Goal: Task Accomplishment & Management: Complete application form

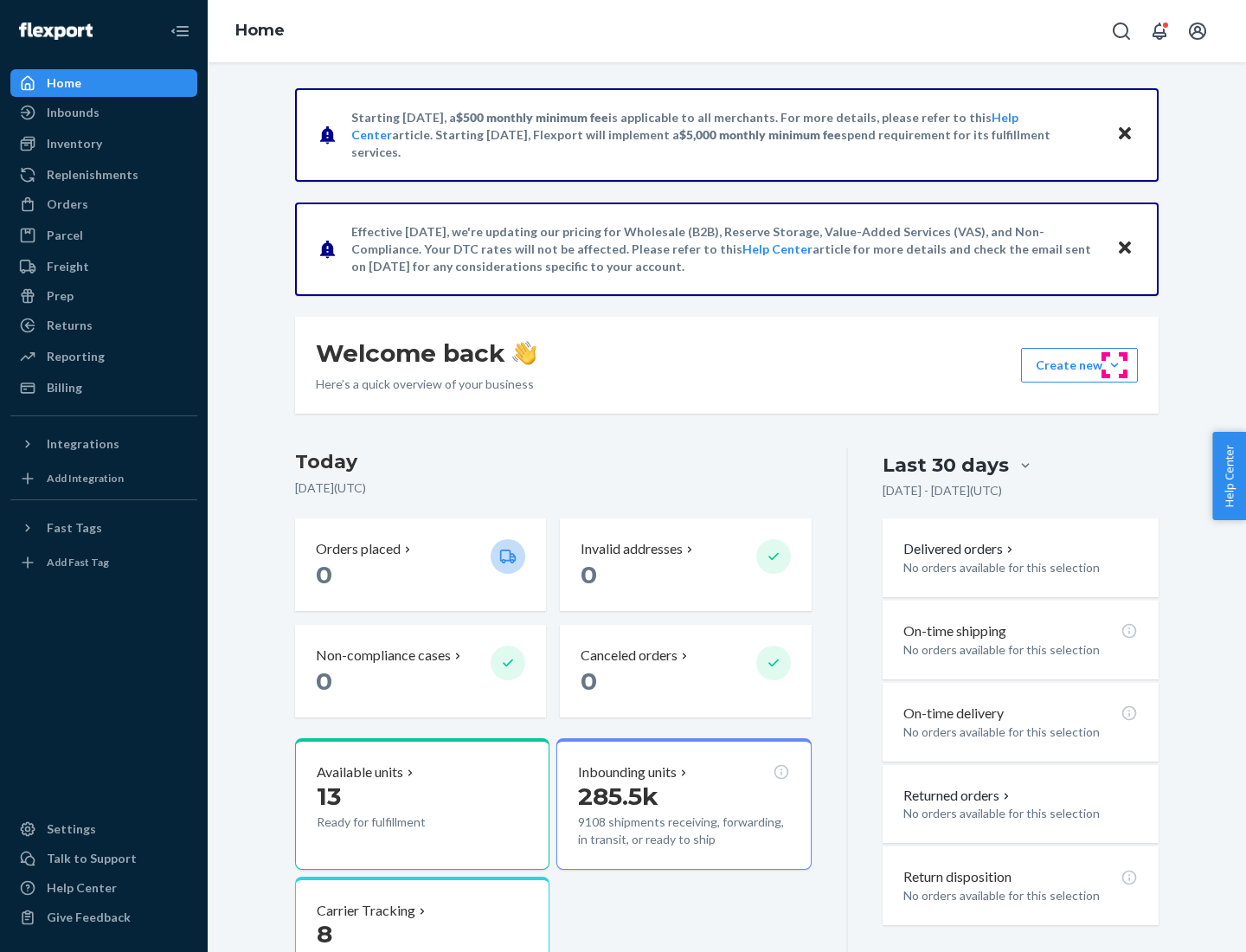
click at [1115, 365] on button "Create new Create new inbound Create new order Create new product" at bounding box center [1079, 364] width 117 height 34
click at [104, 113] on div "Inbounds" at bounding box center [103, 112] width 183 height 24
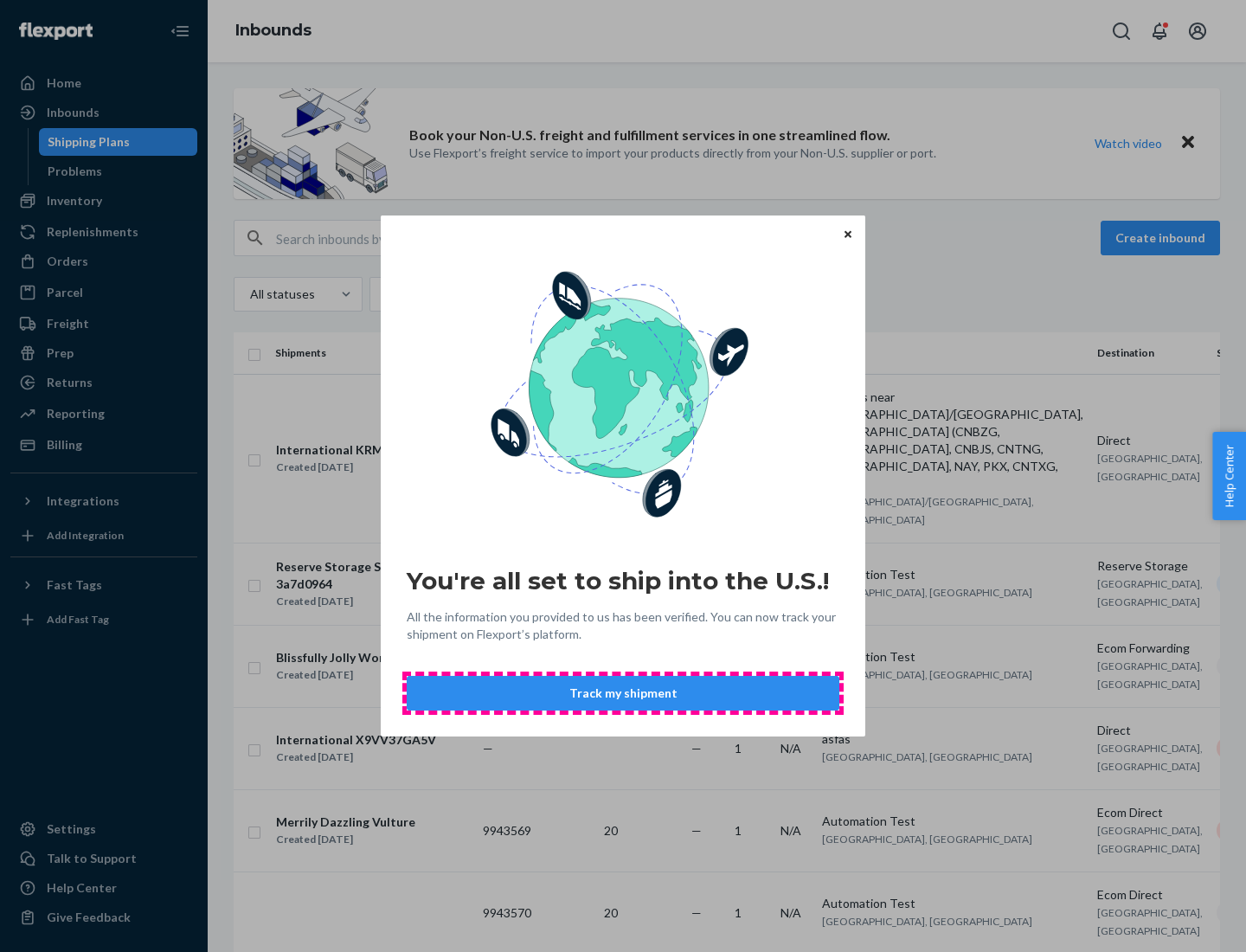
click at [623, 693] on button "Track my shipment" at bounding box center [623, 692] width 433 height 34
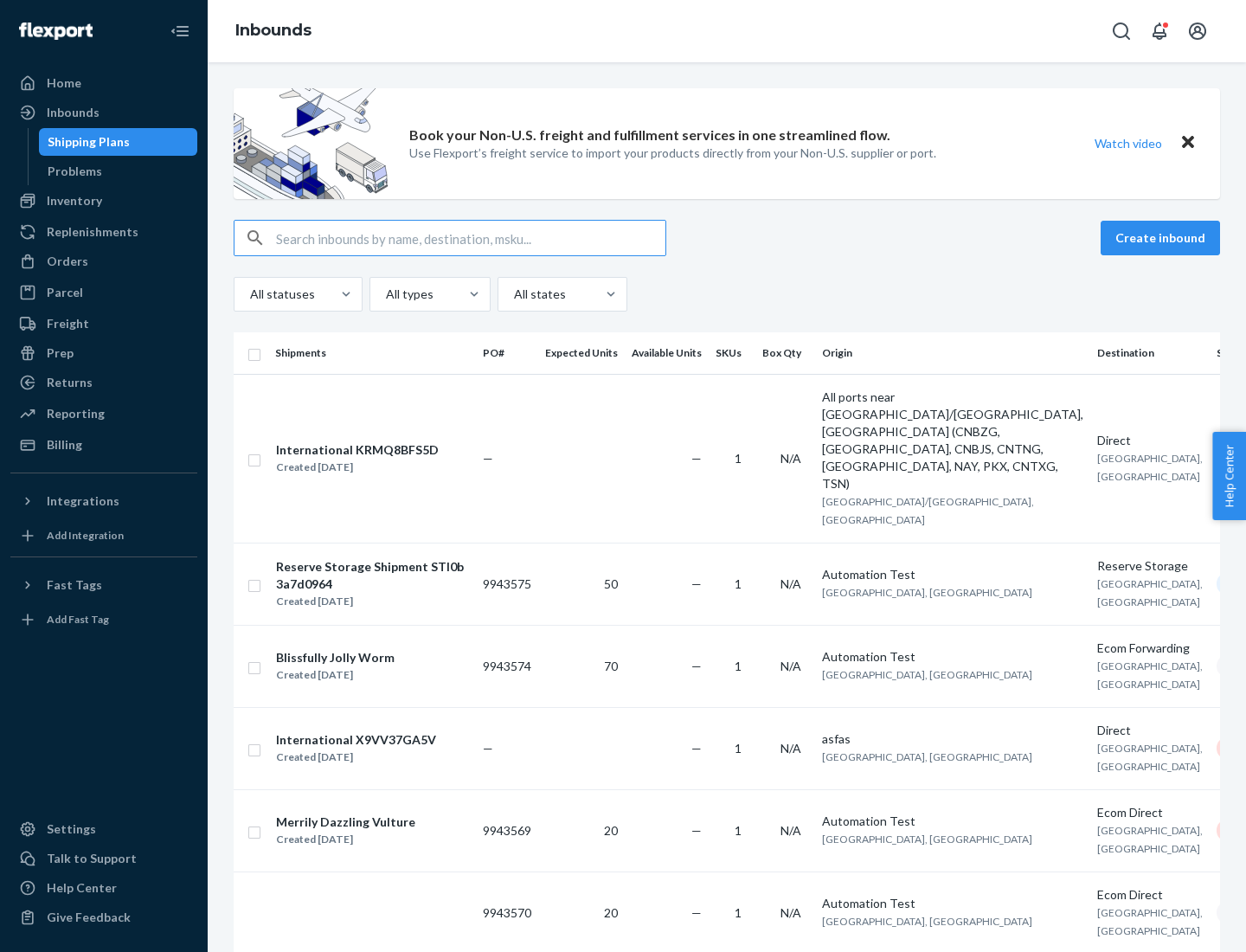
click at [1163, 238] on button "Create inbound" at bounding box center [1161, 237] width 120 height 34
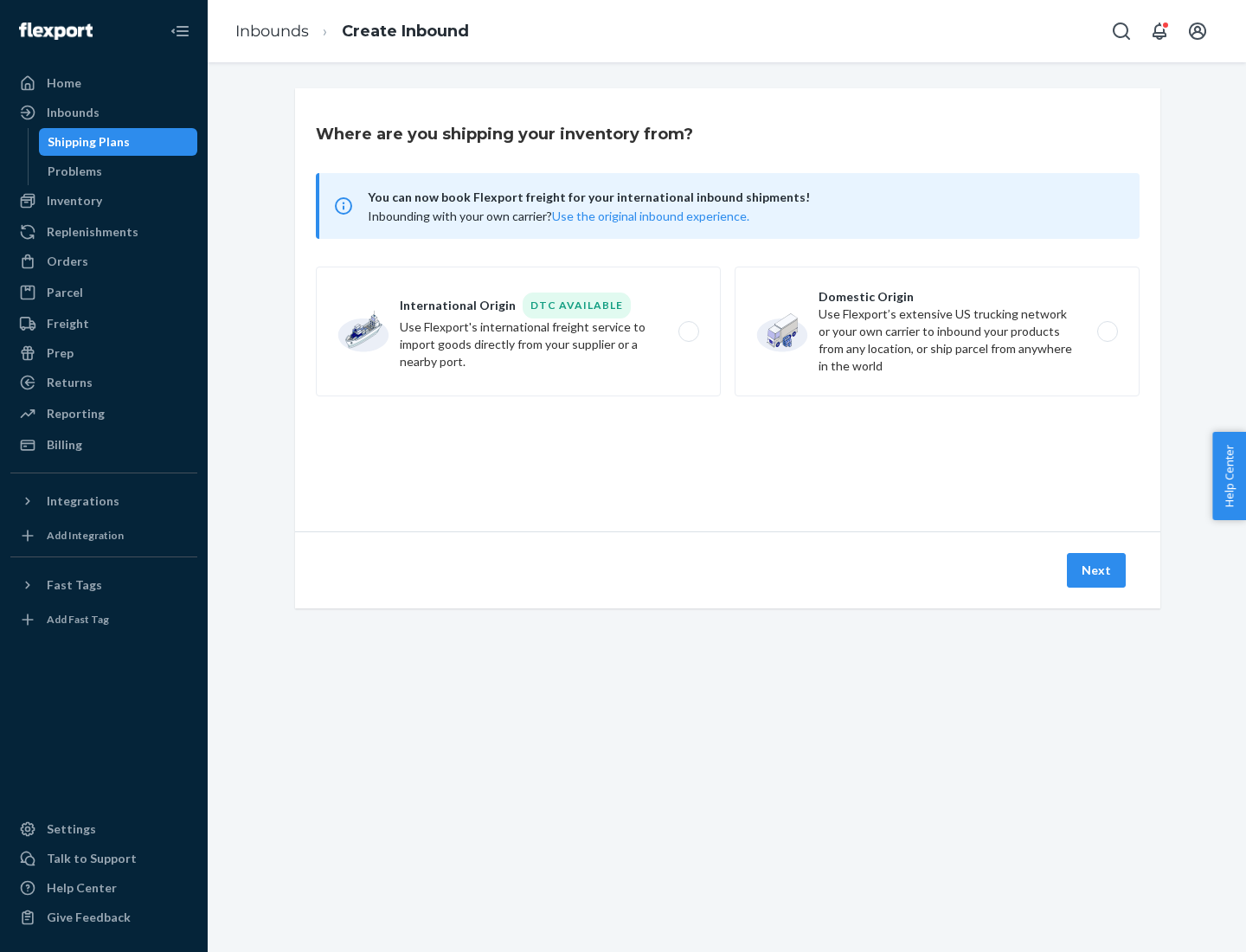
click at [518, 331] on label "International Origin DTC Available Use Flexport's international freight service…" at bounding box center [517, 331] width 405 height 130
click at [688, 331] on input "International Origin DTC Available Use Flexport's international freight service…" at bounding box center [693, 331] width 11 height 11
radio input "true"
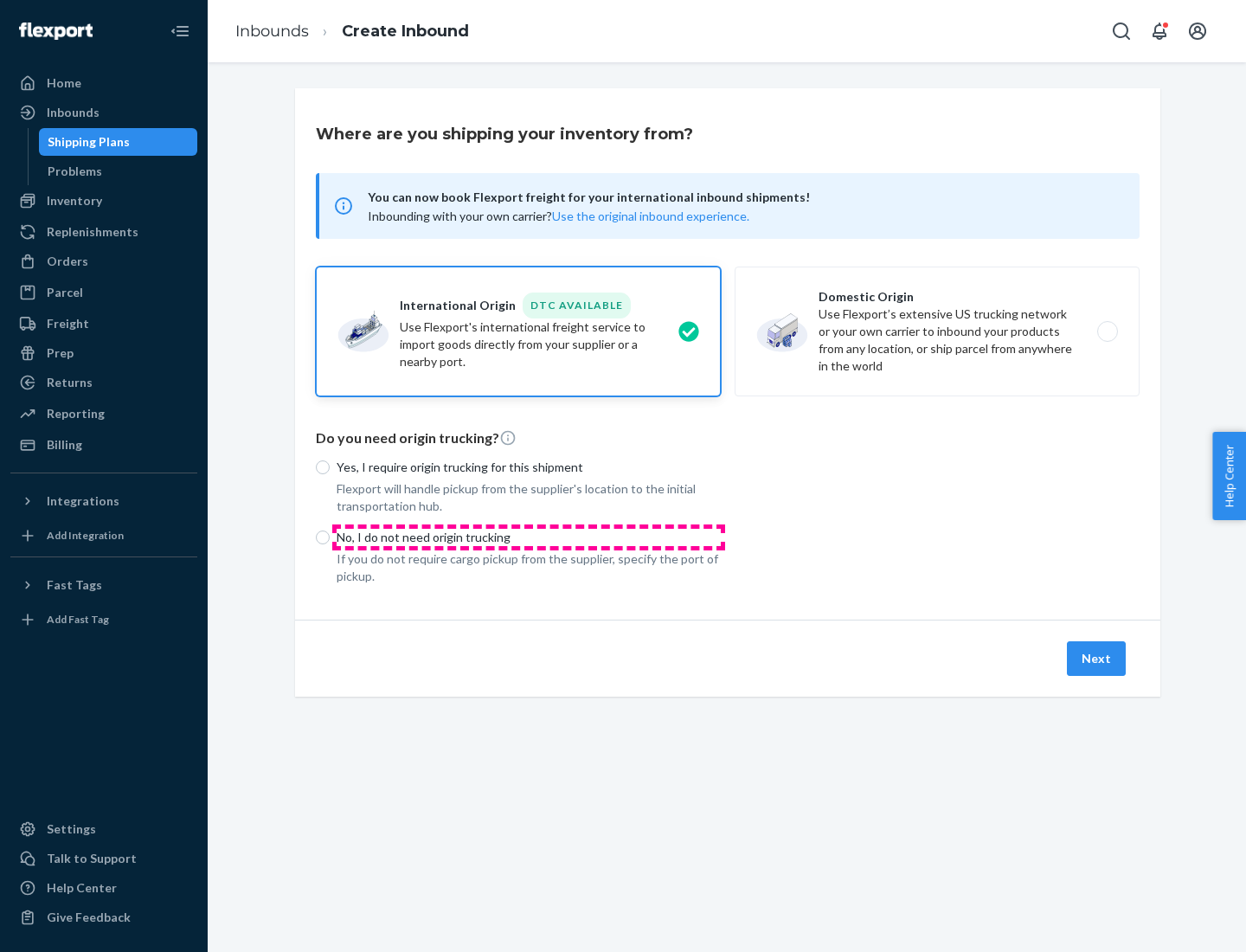
click at [529, 537] on p "No, I do not need origin trucking" at bounding box center [529, 538] width 384 height 18
click at [330, 537] on input "No, I do not need origin trucking" at bounding box center [322, 538] width 14 height 14
radio input "true"
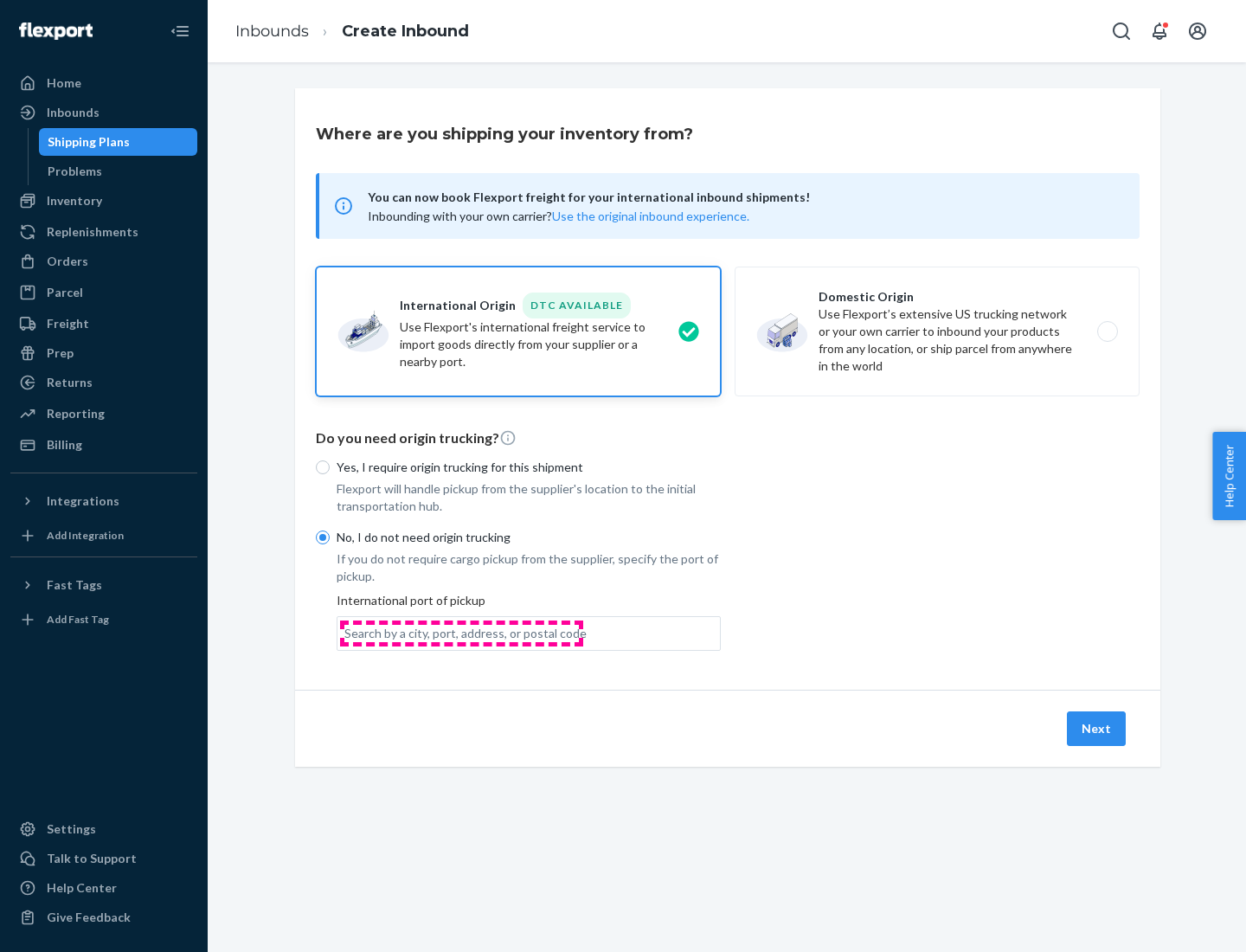
click at [461, 633] on div "Search by a city, port, address, or postal code" at bounding box center [465, 634] width 242 height 18
click at [346, 633] on input "Search by a city, port, address, or postal code" at bounding box center [346, 634] width 2 height 18
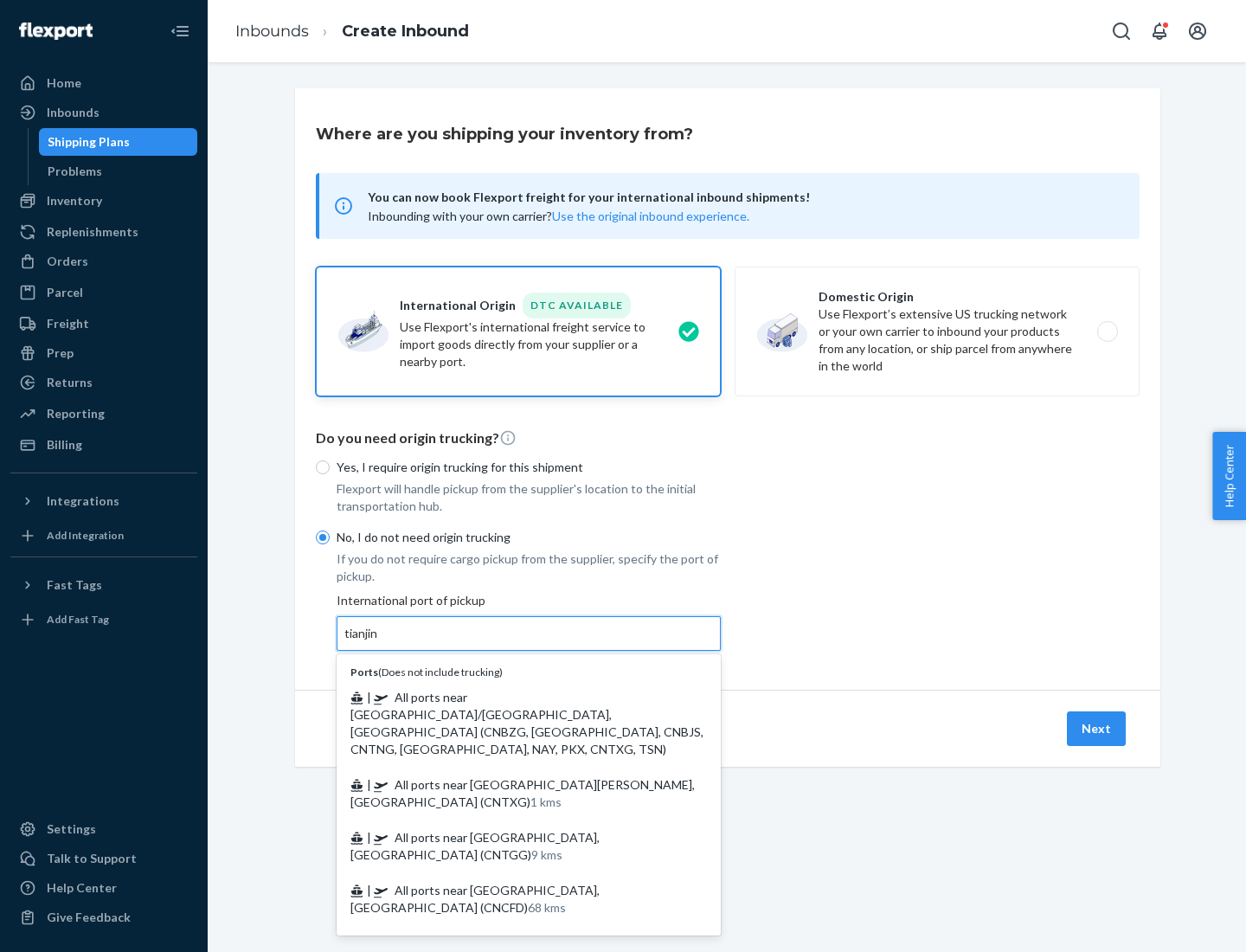
click at [511, 696] on span "| All ports near [GEOGRAPHIC_DATA]/[GEOGRAPHIC_DATA], [GEOGRAPHIC_DATA] (CNBZG,…" at bounding box center [527, 723] width 353 height 67
click at [380, 643] on input "tianjin" at bounding box center [362, 634] width 35 height 18
type input "All ports near [GEOGRAPHIC_DATA]/[GEOGRAPHIC_DATA], [GEOGRAPHIC_DATA] (CNBZG, […"
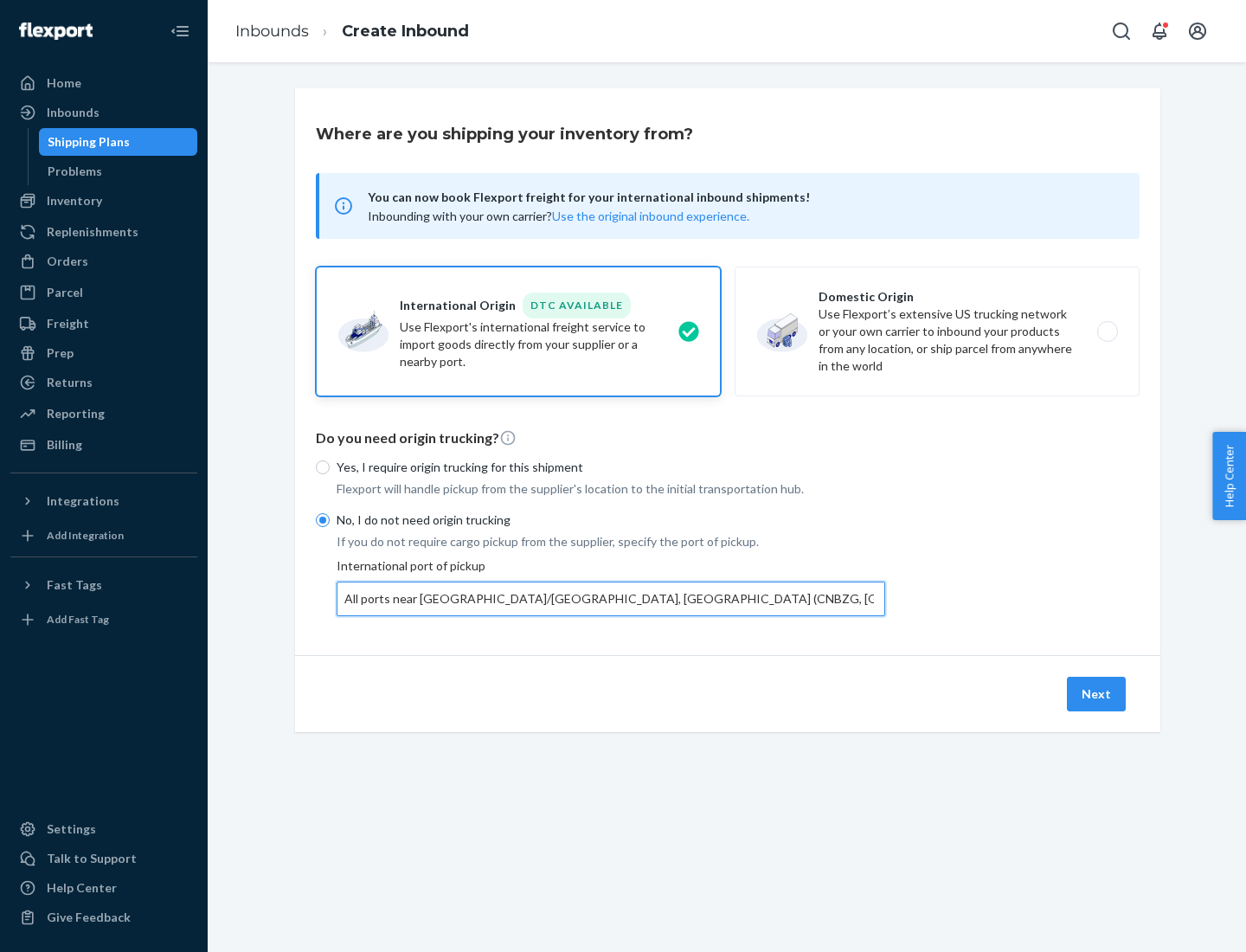
click at [1097, 693] on button "Next" at bounding box center [1096, 693] width 59 height 34
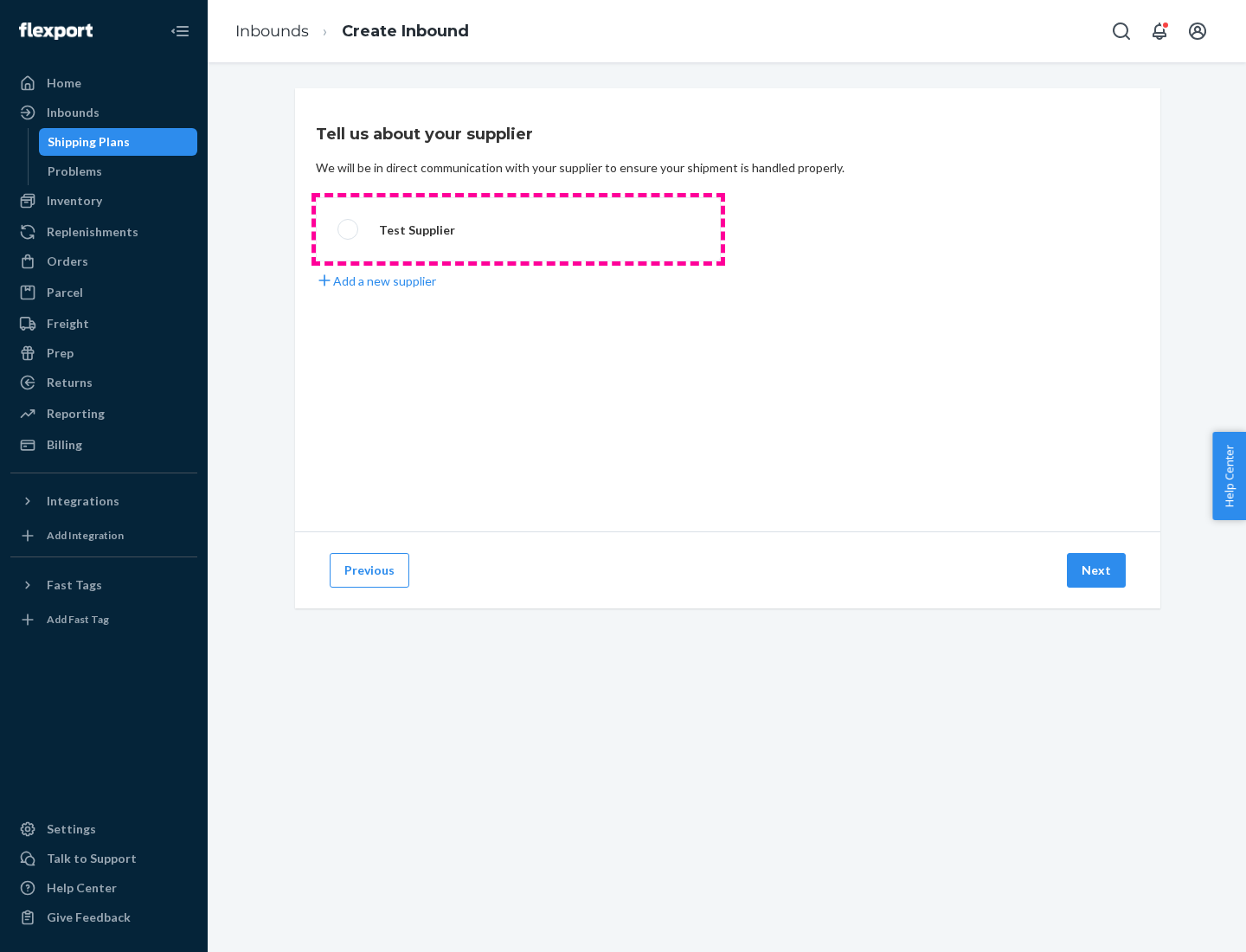
click at [518, 229] on label "Test Supplier" at bounding box center [517, 228] width 405 height 64
click at [349, 229] on input "Test Supplier" at bounding box center [343, 229] width 11 height 11
radio input "true"
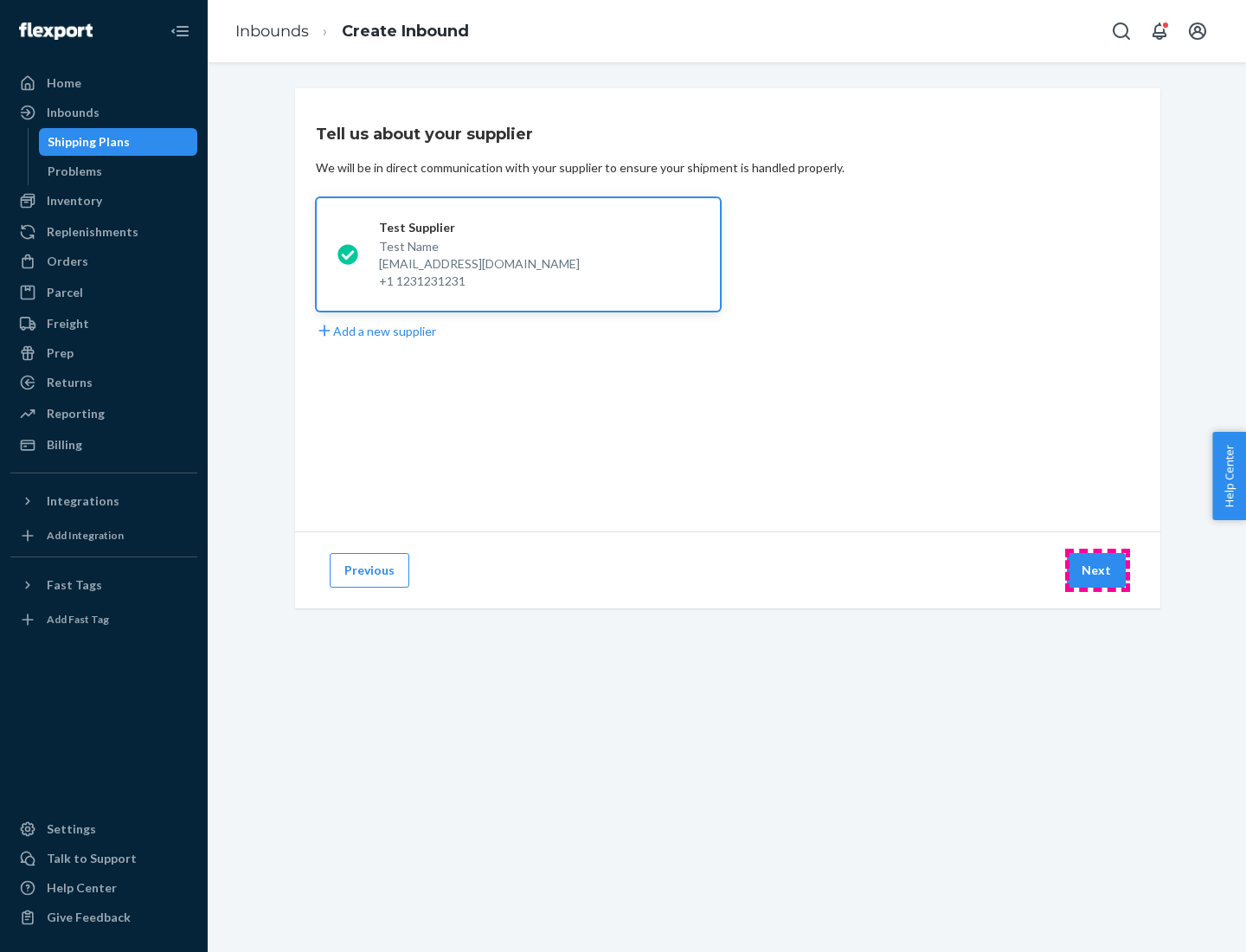
click at [1097, 570] on button "Next" at bounding box center [1096, 570] width 59 height 34
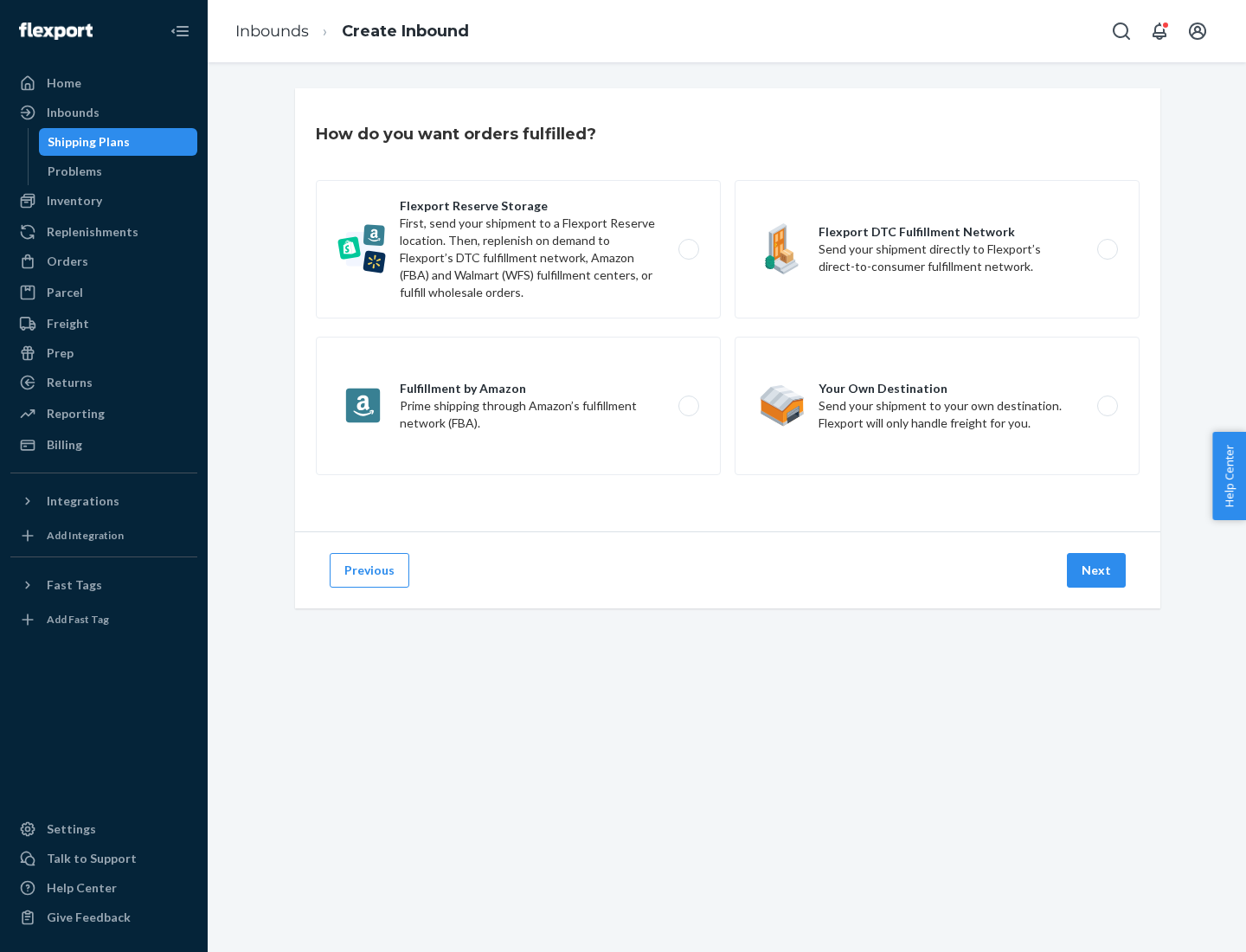
click at [518, 249] on label "Flexport Reserve Storage First, send your shipment to a Flexport Reserve locati…" at bounding box center [517, 249] width 405 height 138
click at [688, 249] on input "Flexport Reserve Storage First, send your shipment to a Flexport Reserve locati…" at bounding box center [693, 249] width 11 height 11
radio input "true"
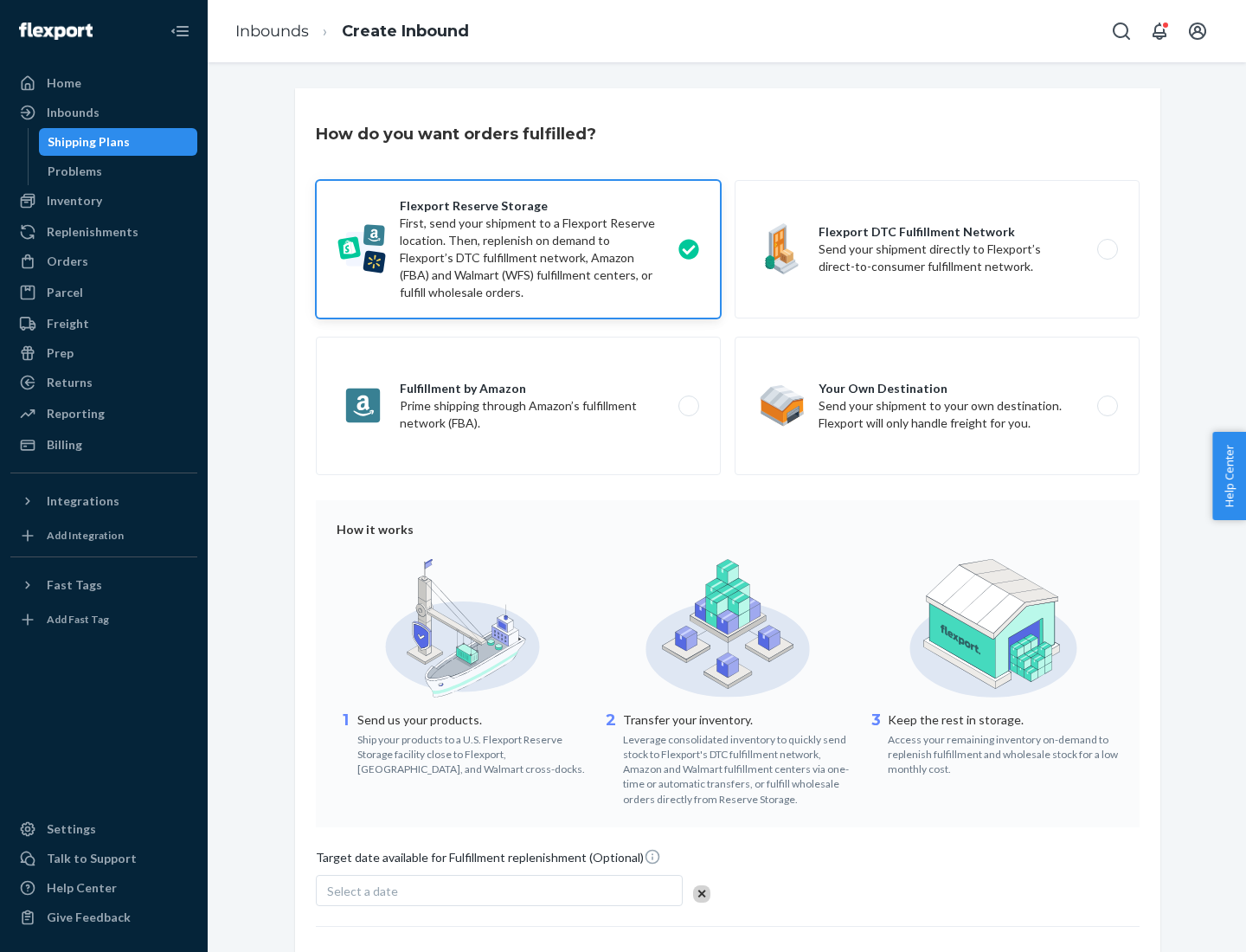
scroll to position [142, 0]
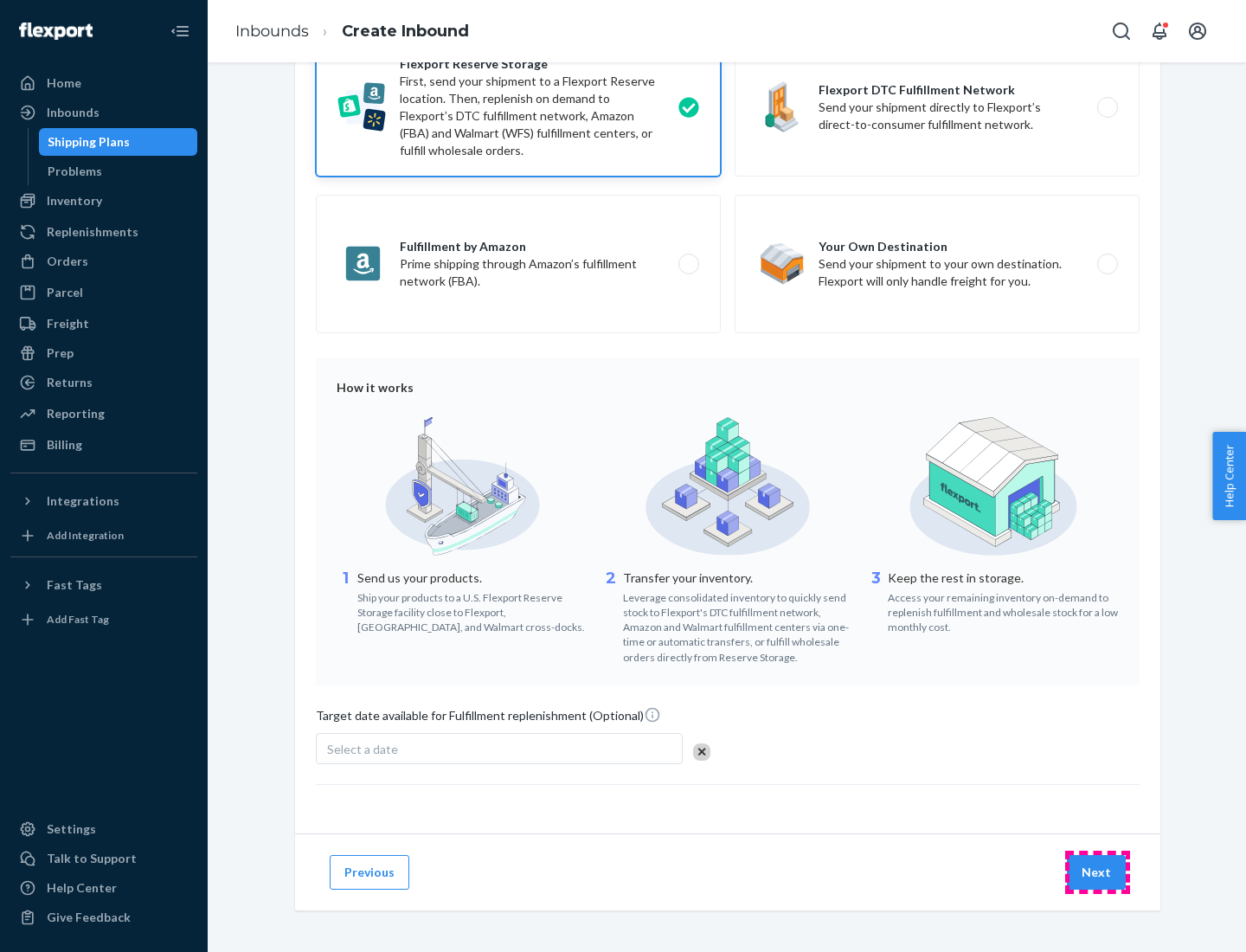
click at [1097, 872] on button "Next" at bounding box center [1096, 872] width 59 height 34
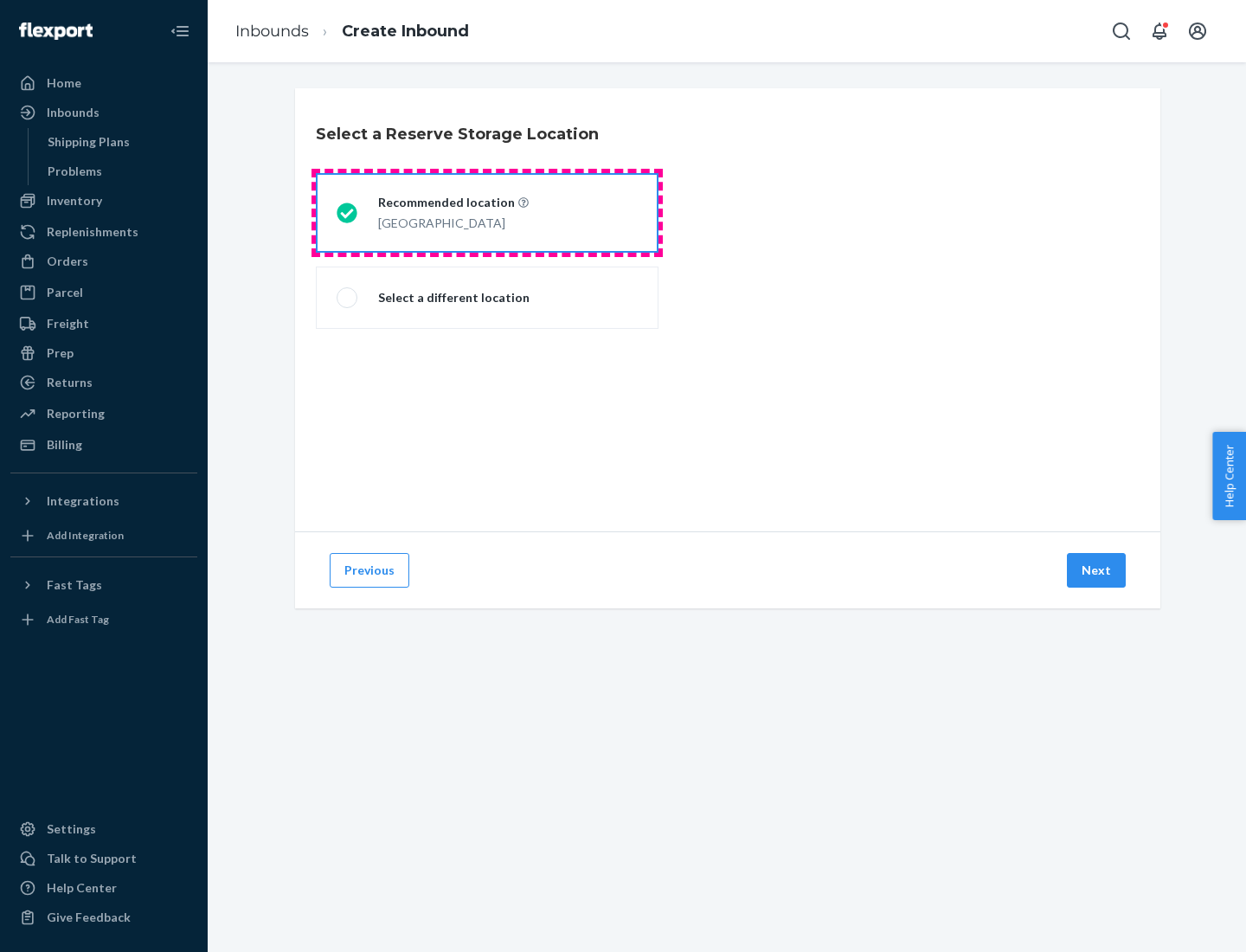
click at [487, 213] on div "[GEOGRAPHIC_DATA]" at bounding box center [454, 221] width 151 height 21
click at [348, 213] on input "Recommended location [GEOGRAPHIC_DATA]" at bounding box center [342, 213] width 11 height 11
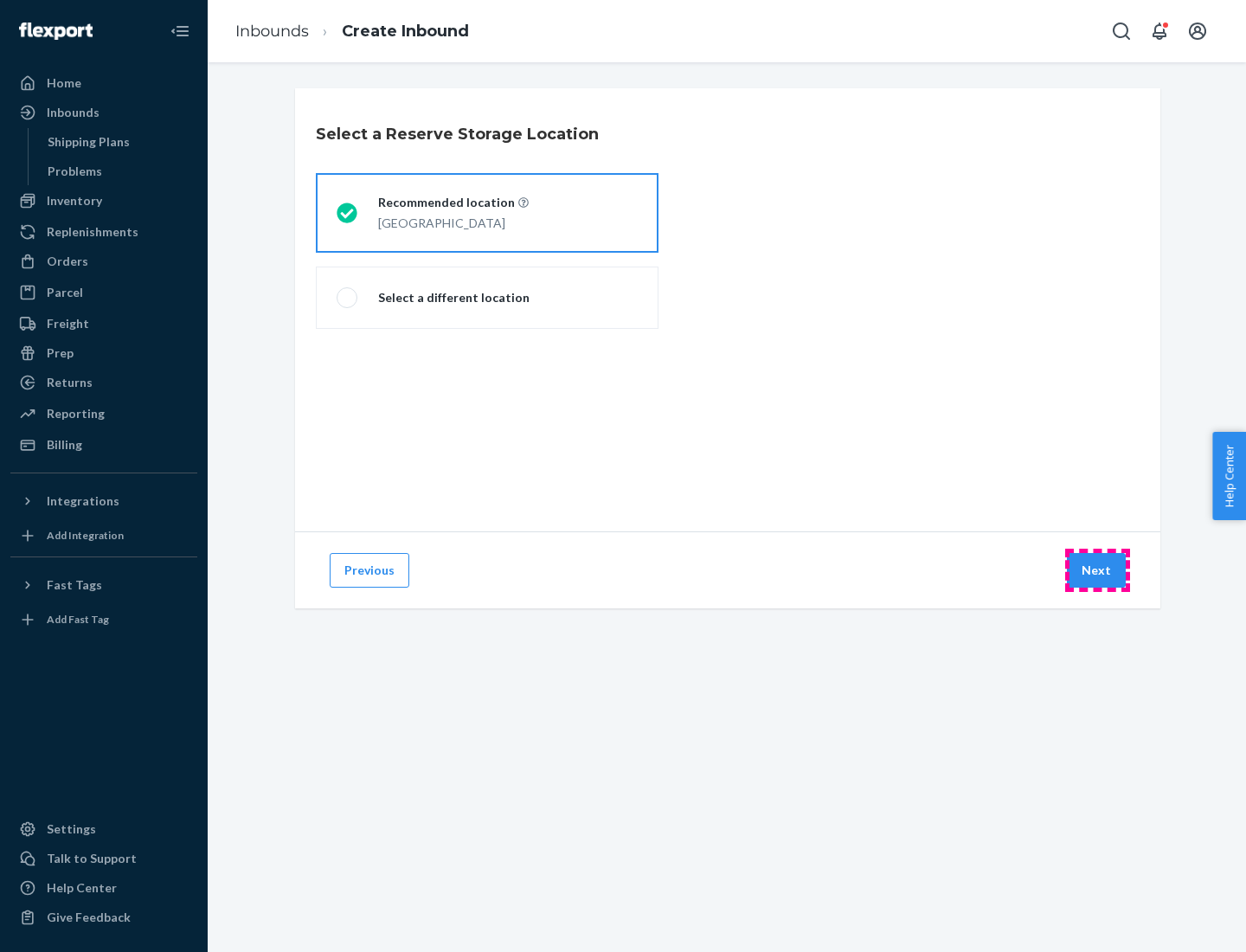
click at [1097, 570] on button "Next" at bounding box center [1096, 570] width 59 height 34
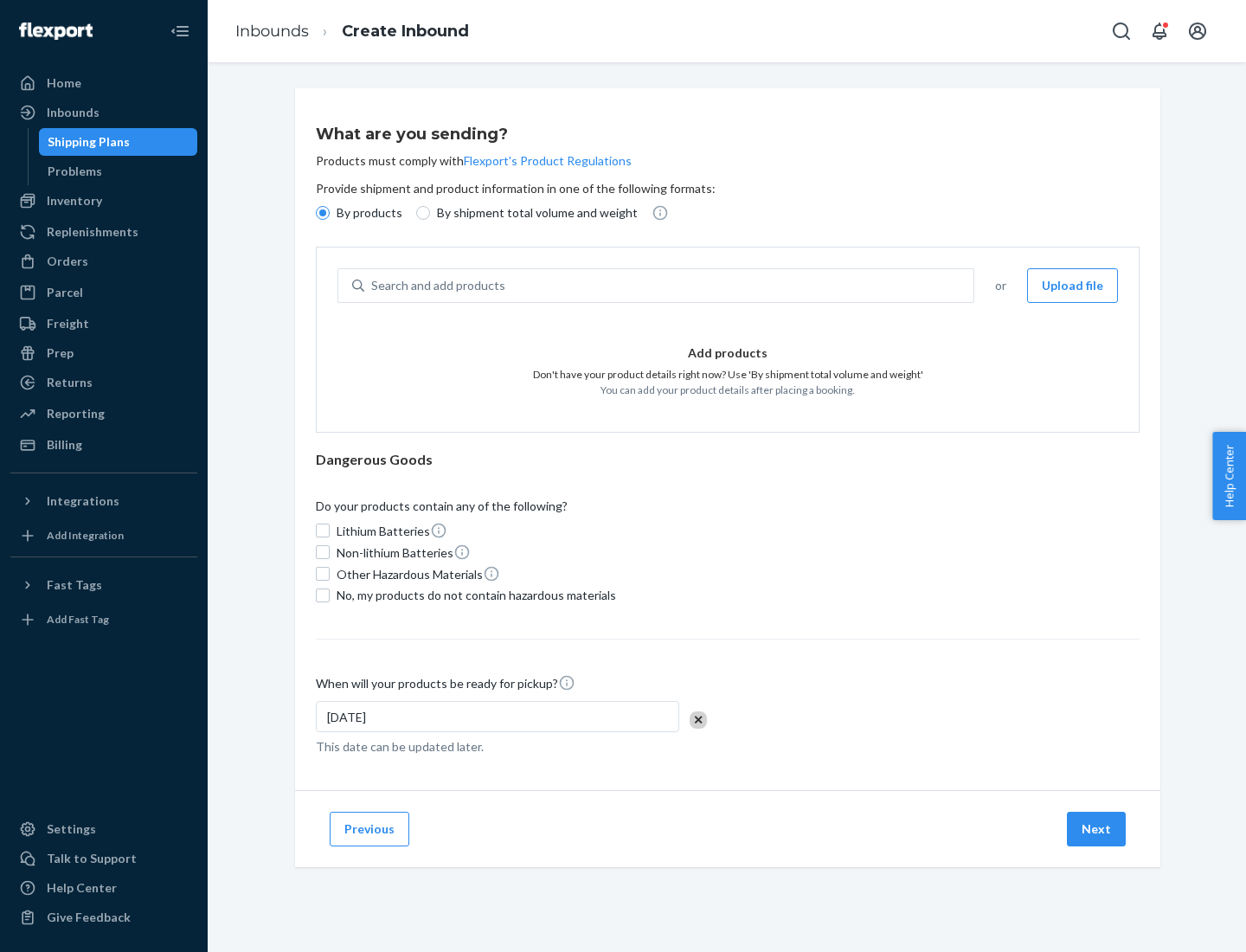
click at [670, 286] on div "Search and add products" at bounding box center [669, 286] width 609 height 31
click at [373, 286] on input "Search and add products" at bounding box center [372, 286] width 2 height 18
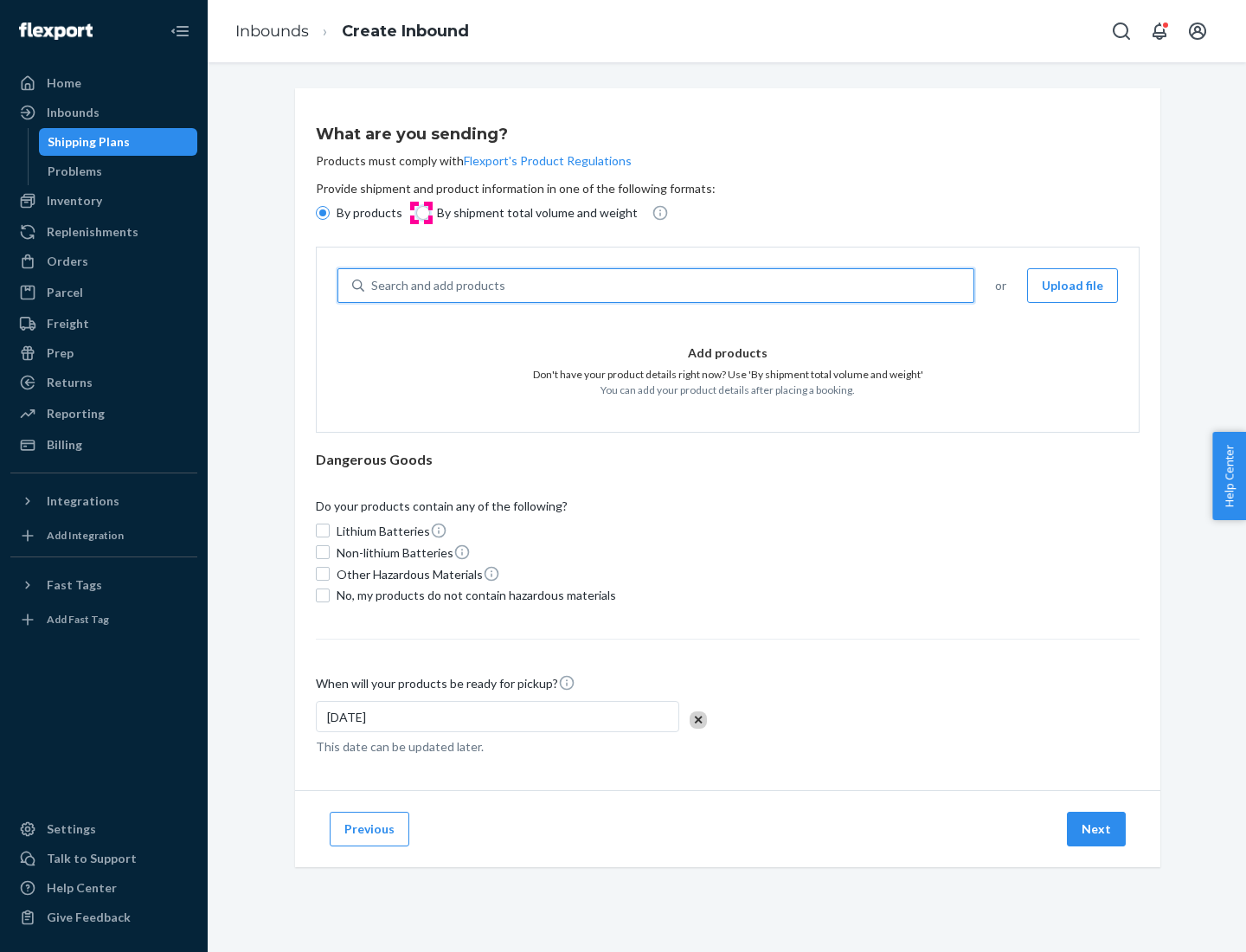
click at [420, 213] on input "By shipment total volume and weight" at bounding box center [423, 213] width 14 height 14
radio input "true"
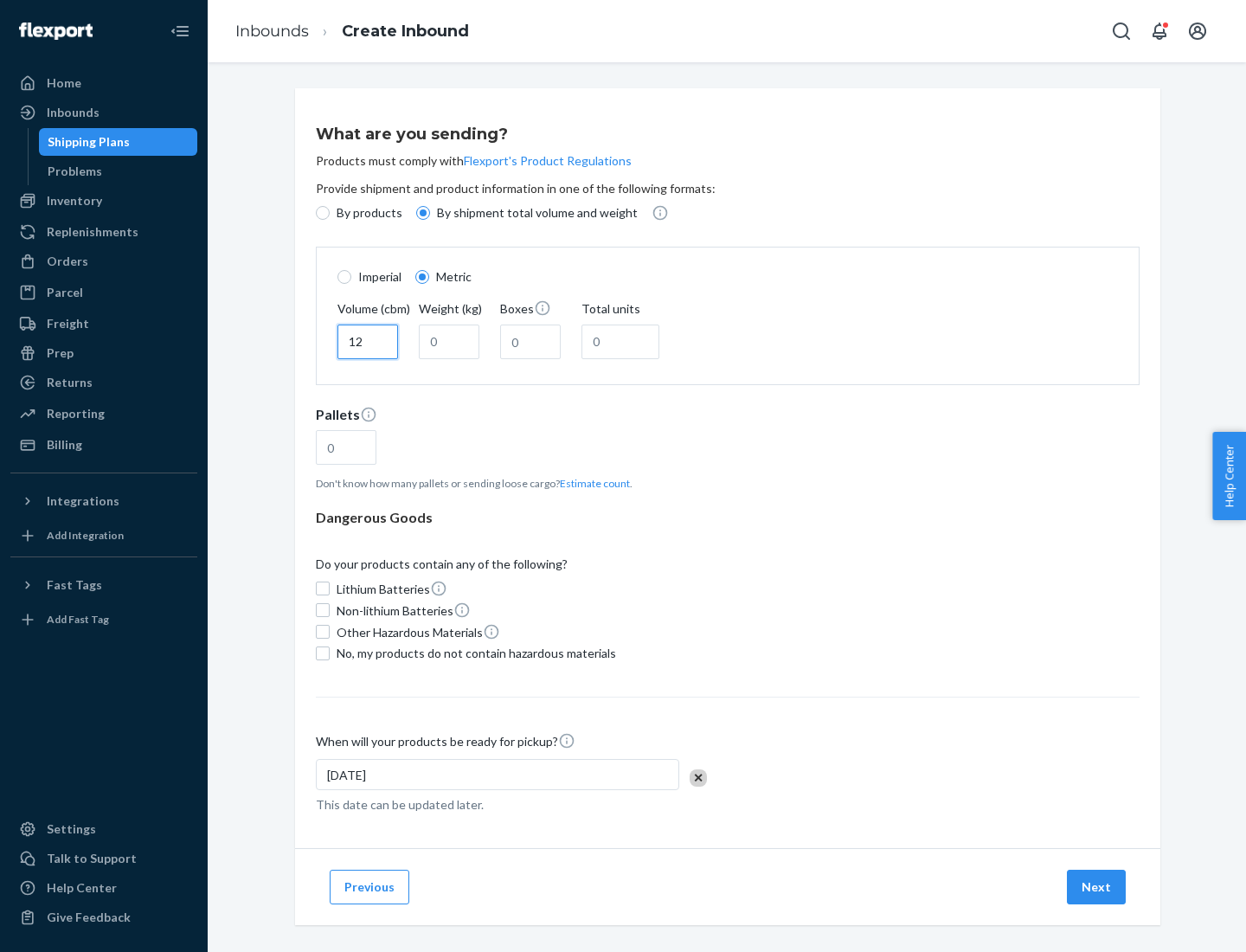
type input "12"
type input "22"
type input "222"
type input "121"
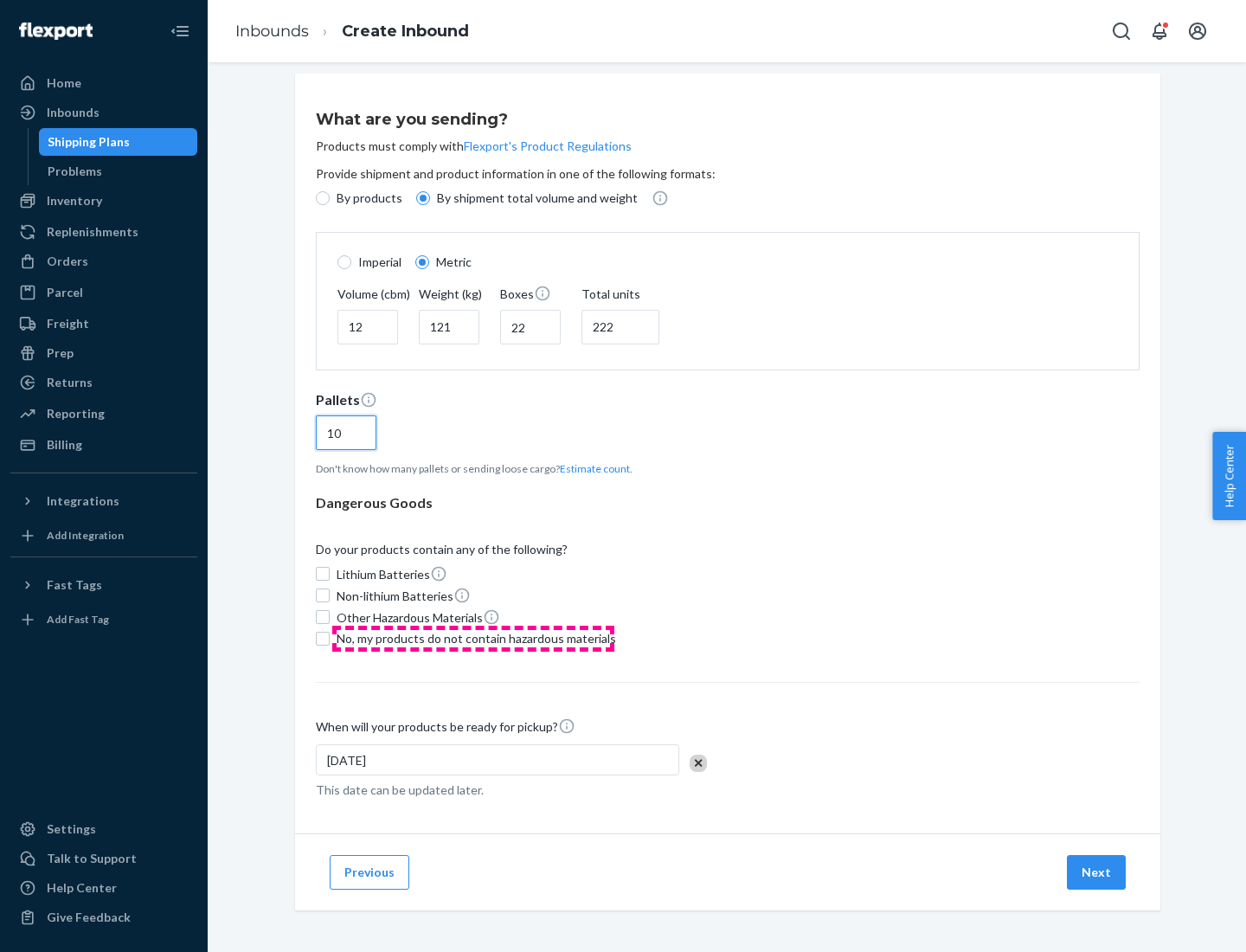
type input "10"
click at [473, 638] on span "No, my products do not contain hazardous materials" at bounding box center [476, 639] width 279 height 18
click at [330, 638] on input "No, my products do not contain hazardous materials" at bounding box center [322, 639] width 14 height 14
checkbox input "true"
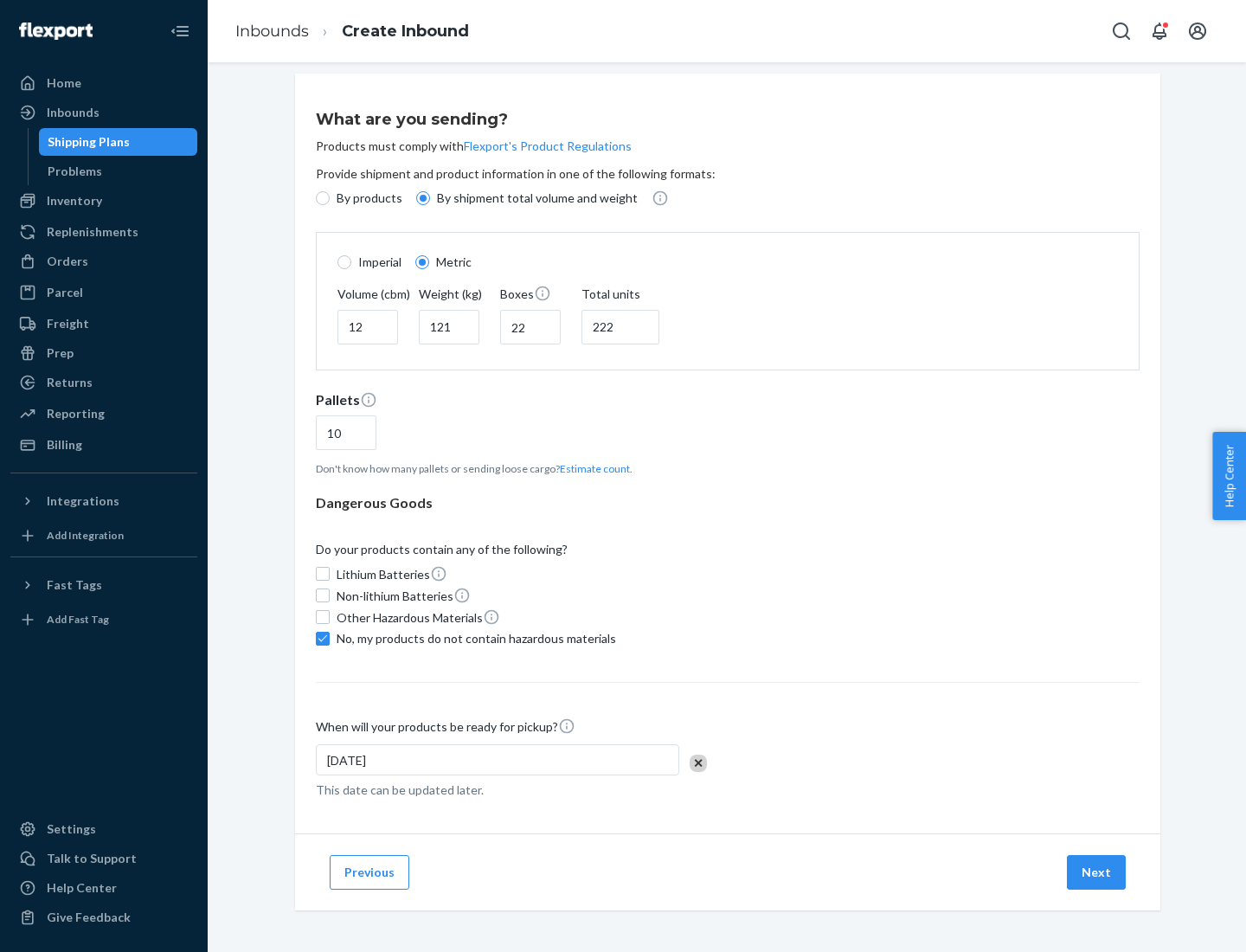
click at [1097, 872] on button "Next" at bounding box center [1096, 872] width 59 height 34
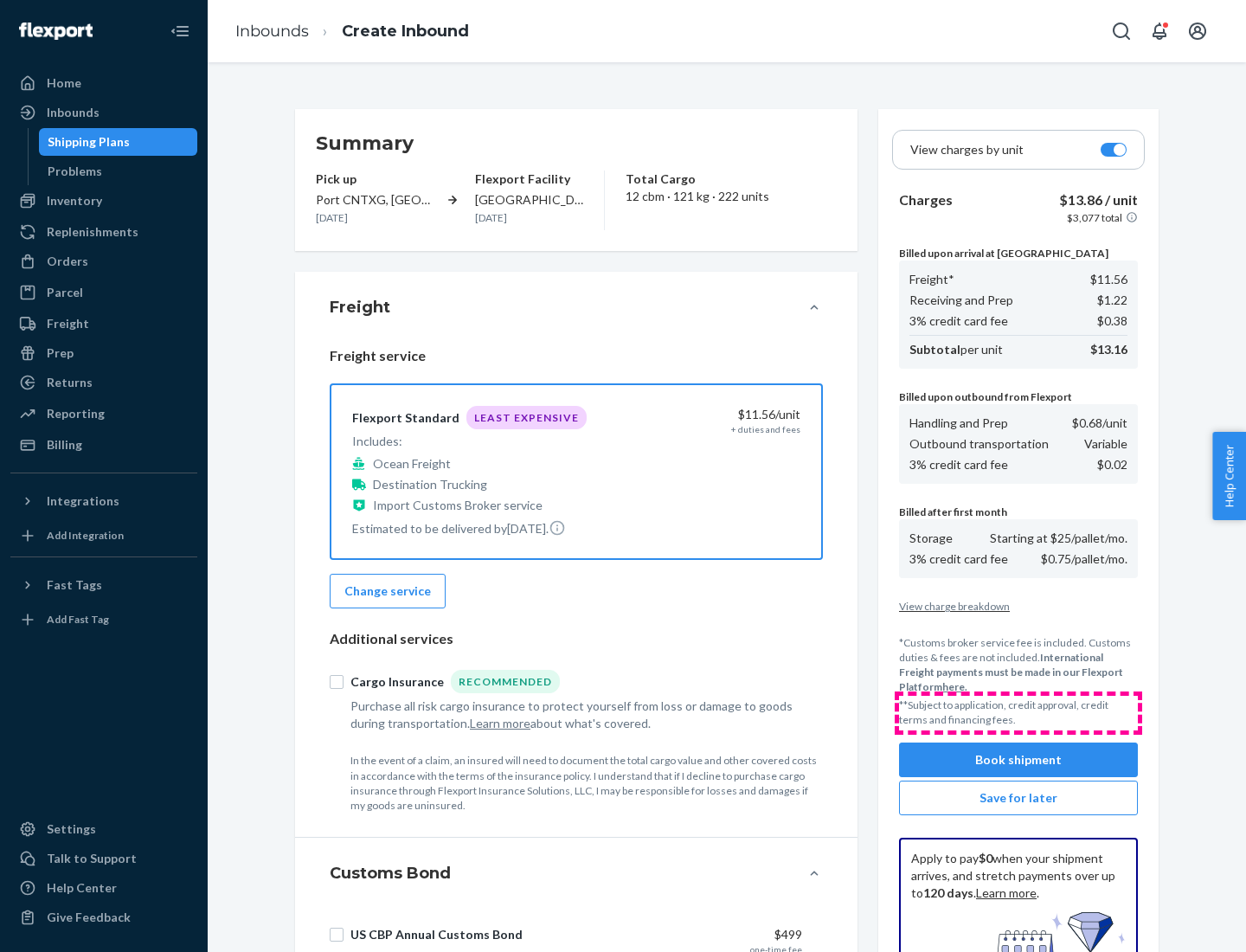
scroll to position [253, 0]
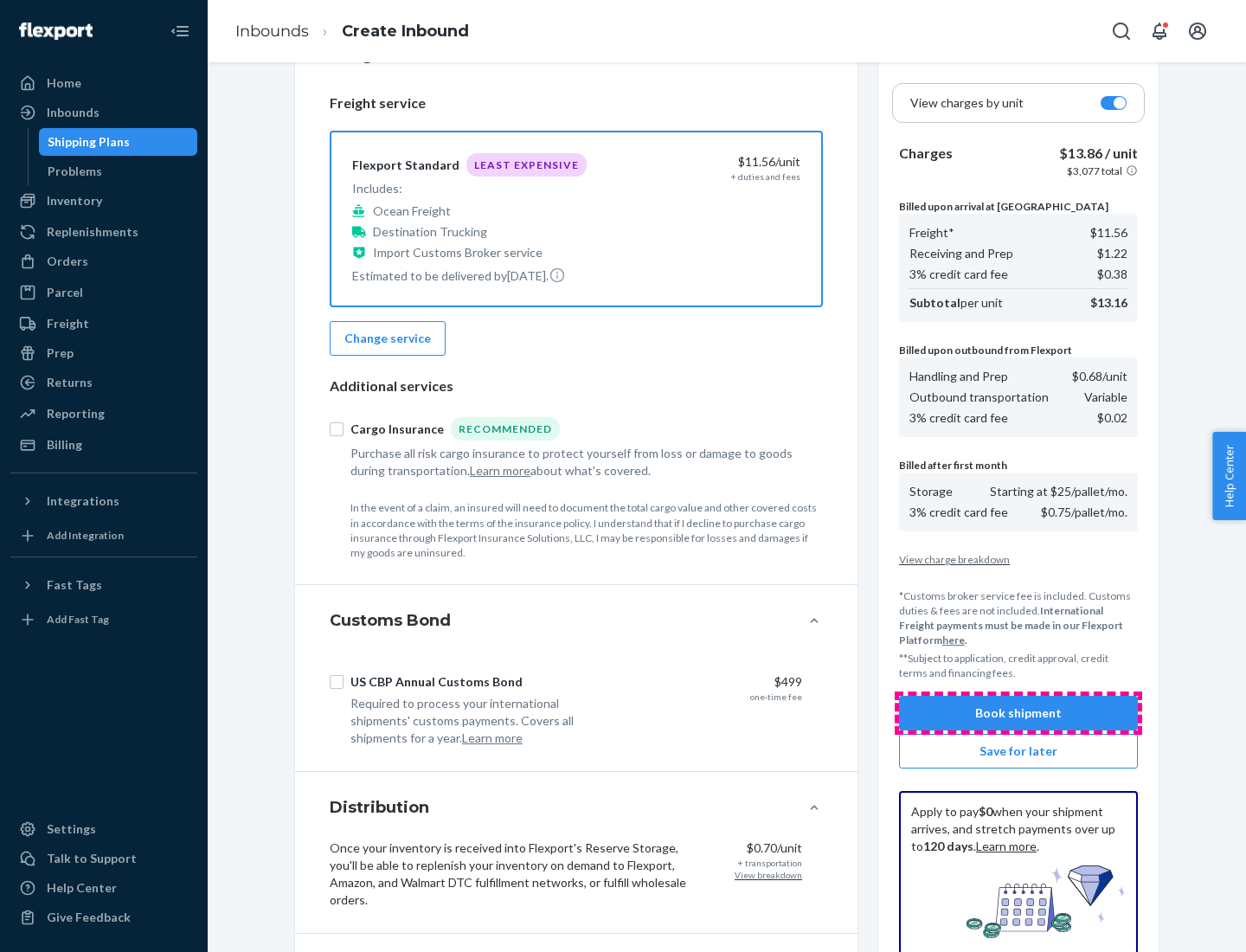
click at [1019, 713] on button "Book shipment" at bounding box center [1019, 712] width 239 height 34
